Goal: Task Accomplishment & Management: Use online tool/utility

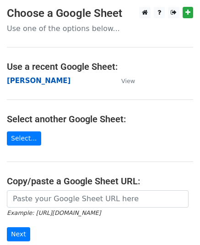
click at [15, 80] on strong "[PERSON_NAME]" at bounding box center [39, 81] width 64 height 8
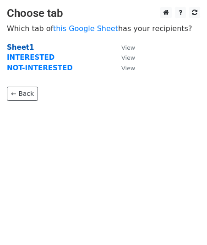
click at [19, 49] on strong "Sheet1" at bounding box center [20, 47] width 27 height 8
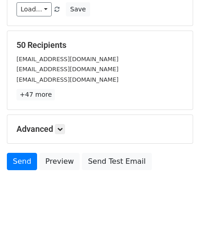
scroll to position [108, 0]
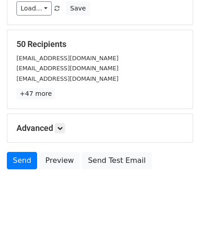
click at [66, 131] on h5 "Advanced" at bounding box center [99, 128] width 167 height 10
click at [62, 126] on icon at bounding box center [59, 128] width 5 height 5
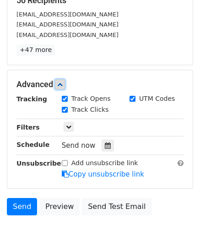
scroll to position [196, 0]
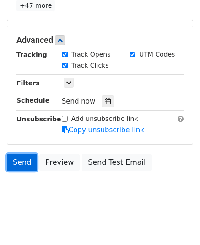
click at [25, 156] on link "Send" at bounding box center [22, 162] width 30 height 17
